Goal: Download file/media

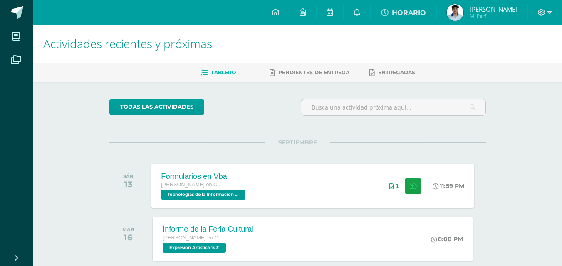
click at [342, 175] on div "Formularios en Vba [PERSON_NAME] en Ciencias y Letras Tecnologías de la Informa…" at bounding box center [312, 186] width 323 height 44
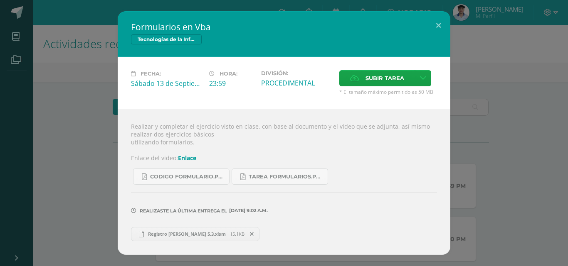
click at [178, 237] on span "Registro [PERSON_NAME] 5.3.xlsm" at bounding box center [187, 234] width 86 height 6
click at [204, 179] on span "CODIGO formulario.pdf" at bounding box center [187, 177] width 75 height 7
click at [183, 155] on link "Enlace" at bounding box center [187, 158] width 18 height 8
click at [441, 24] on button at bounding box center [438, 25] width 24 height 28
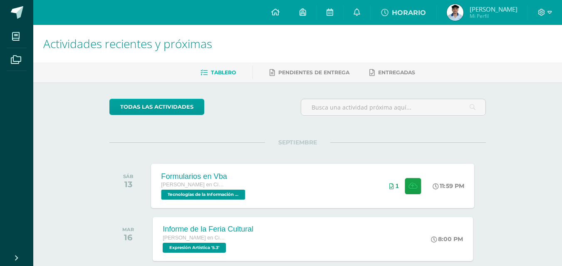
click at [328, 207] on div "Formularios en Vba [PERSON_NAME] en Ciencias y Letras Tecnologías de la Informa…" at bounding box center [312, 186] width 323 height 44
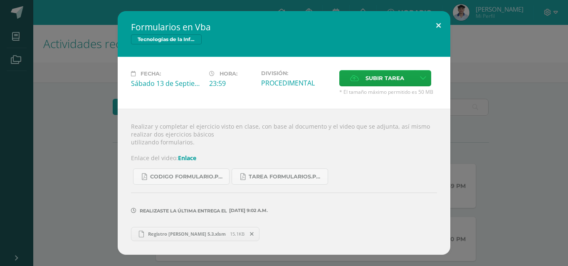
click at [441, 27] on button at bounding box center [438, 25] width 24 height 28
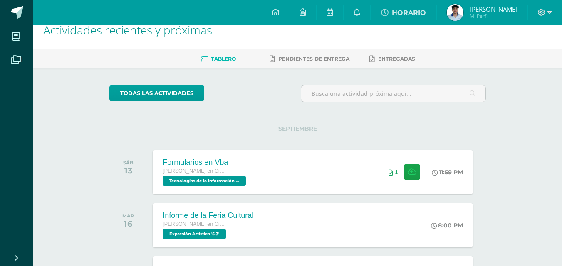
scroll to position [11, 0]
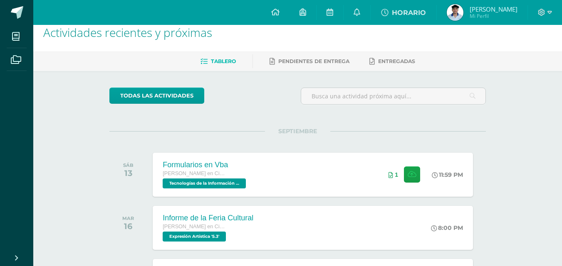
click at [326, 151] on div "SEPTIEMBRE SÁB 13 Formularios en [GEOGRAPHIC_DATA] [PERSON_NAME] en Ciencias y …" at bounding box center [297, 164] width 376 height 67
click at [301, 169] on div "Formularios en Vba [PERSON_NAME] en Ciencias y Letras Tecnologías de la Informa…" at bounding box center [312, 175] width 323 height 44
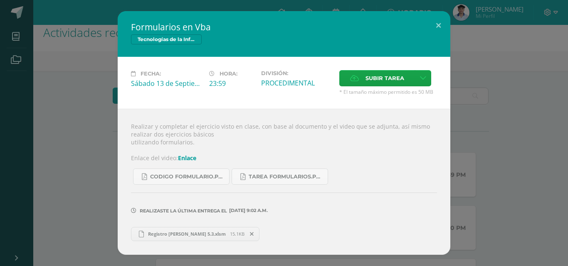
click at [250, 236] on icon at bounding box center [252, 235] width 4 height 6
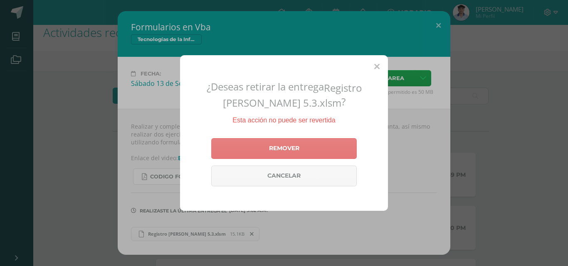
click at [264, 151] on link "Remover" at bounding box center [283, 148] width 145 height 21
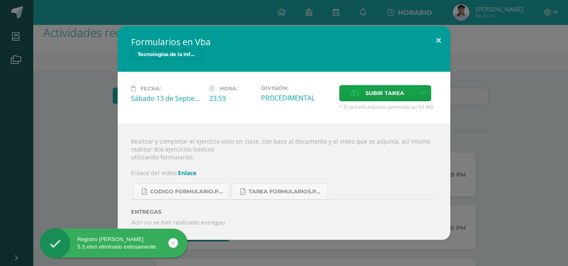
click at [439, 39] on button at bounding box center [438, 40] width 24 height 28
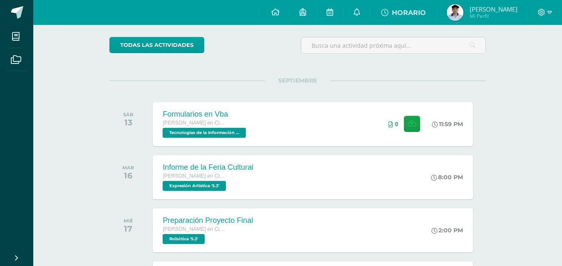
scroll to position [0, 0]
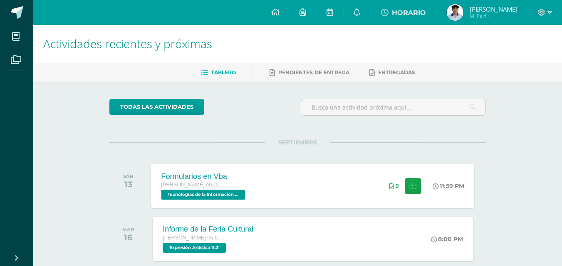
click at [306, 195] on div "Formularios en Vba [PERSON_NAME] en Ciencias y Letras Tecnologías de la Informa…" at bounding box center [312, 186] width 323 height 44
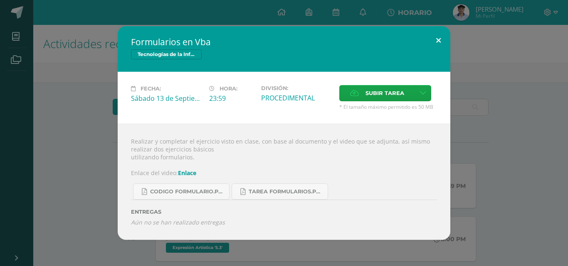
click at [434, 33] on button at bounding box center [438, 40] width 24 height 28
